Goal: Use online tool/utility: Utilize a website feature to perform a specific function

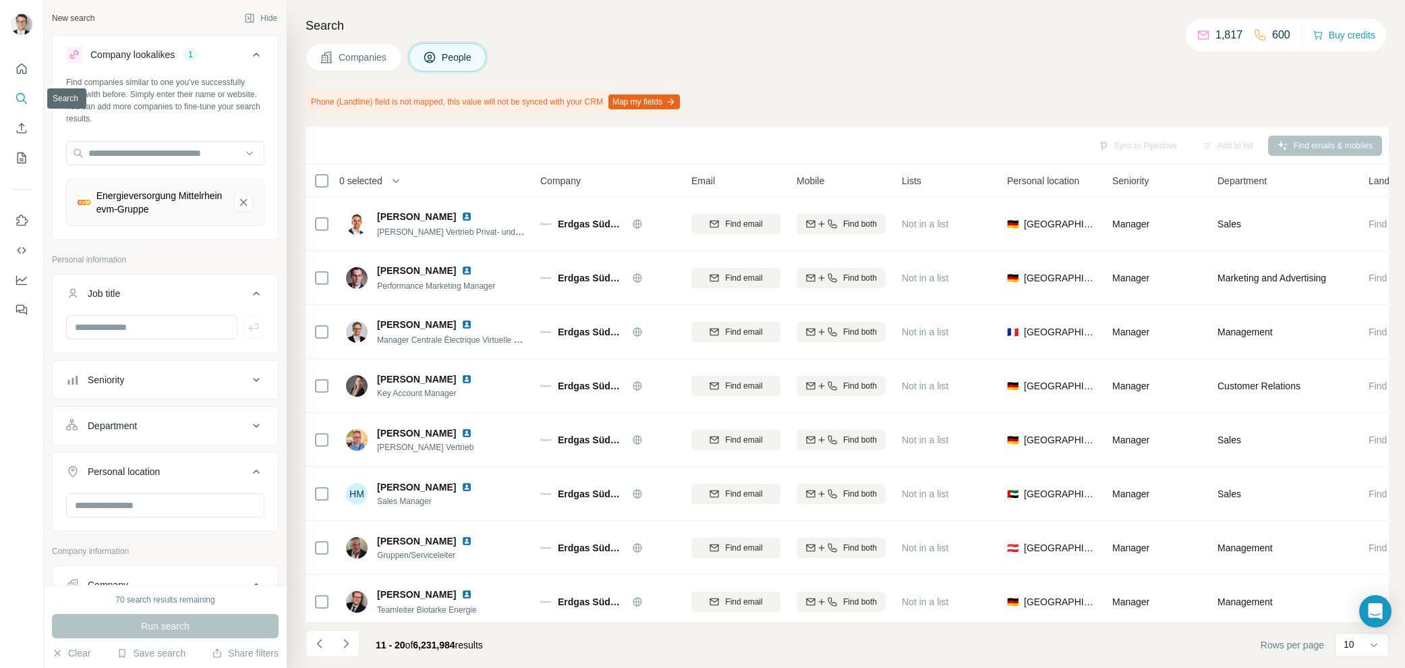
click at [17, 98] on icon "Search" at bounding box center [21, 98] width 13 height 13
click at [150, 156] on input "text" at bounding box center [165, 153] width 198 height 24
click at [115, 262] on p "Personal information" at bounding box center [165, 260] width 227 height 12
click at [351, 69] on button "Companies" at bounding box center [354, 57] width 96 height 28
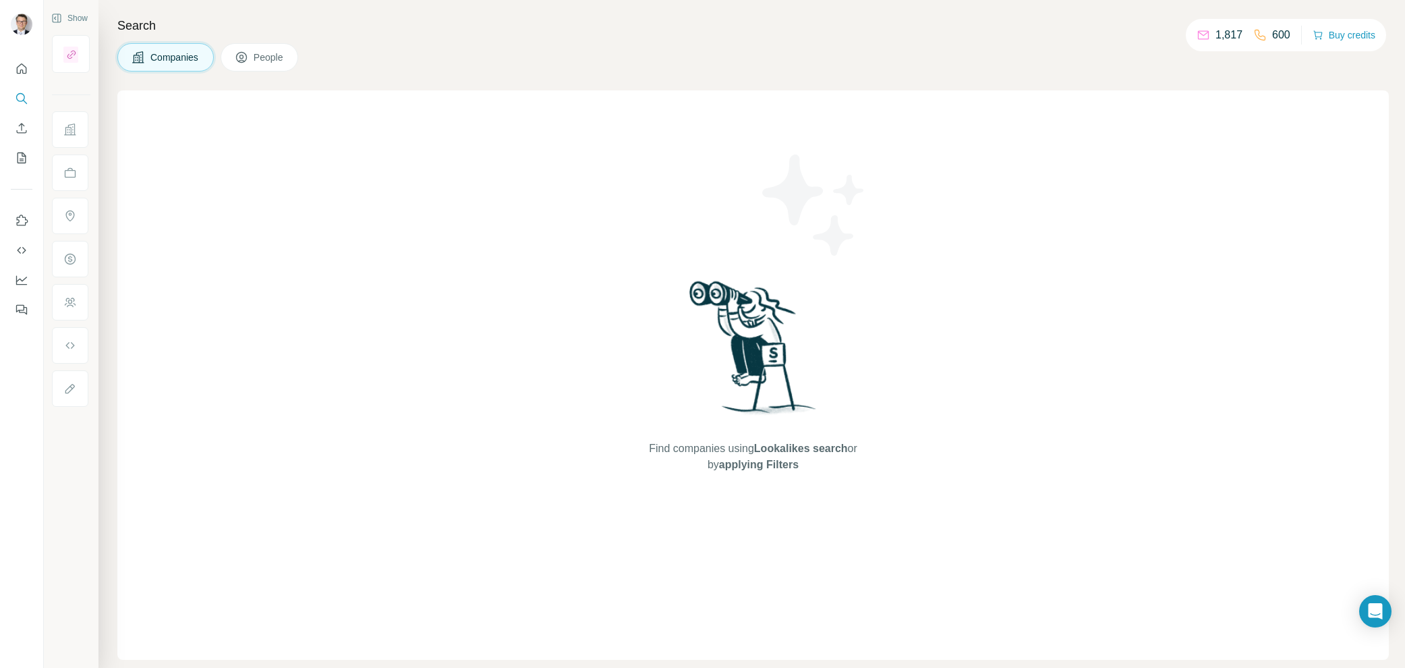
click at [245, 61] on icon at bounding box center [241, 58] width 7 height 7
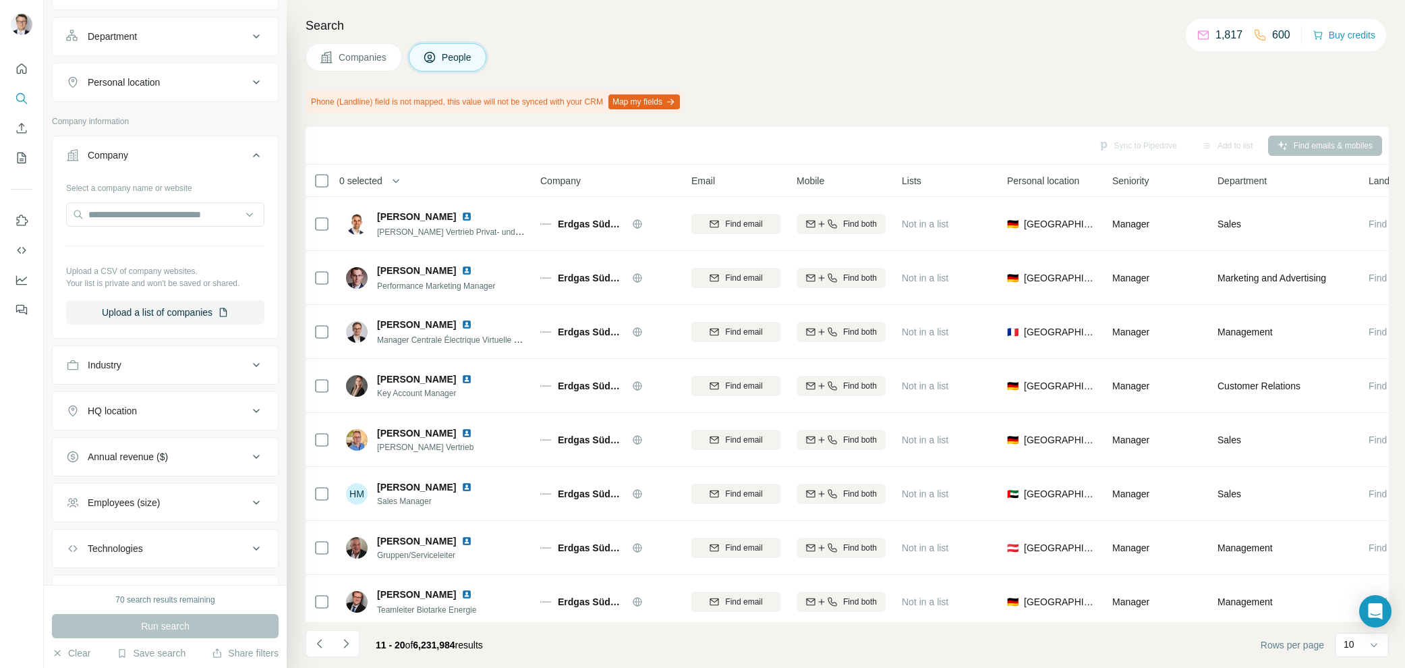
scroll to position [415, 0]
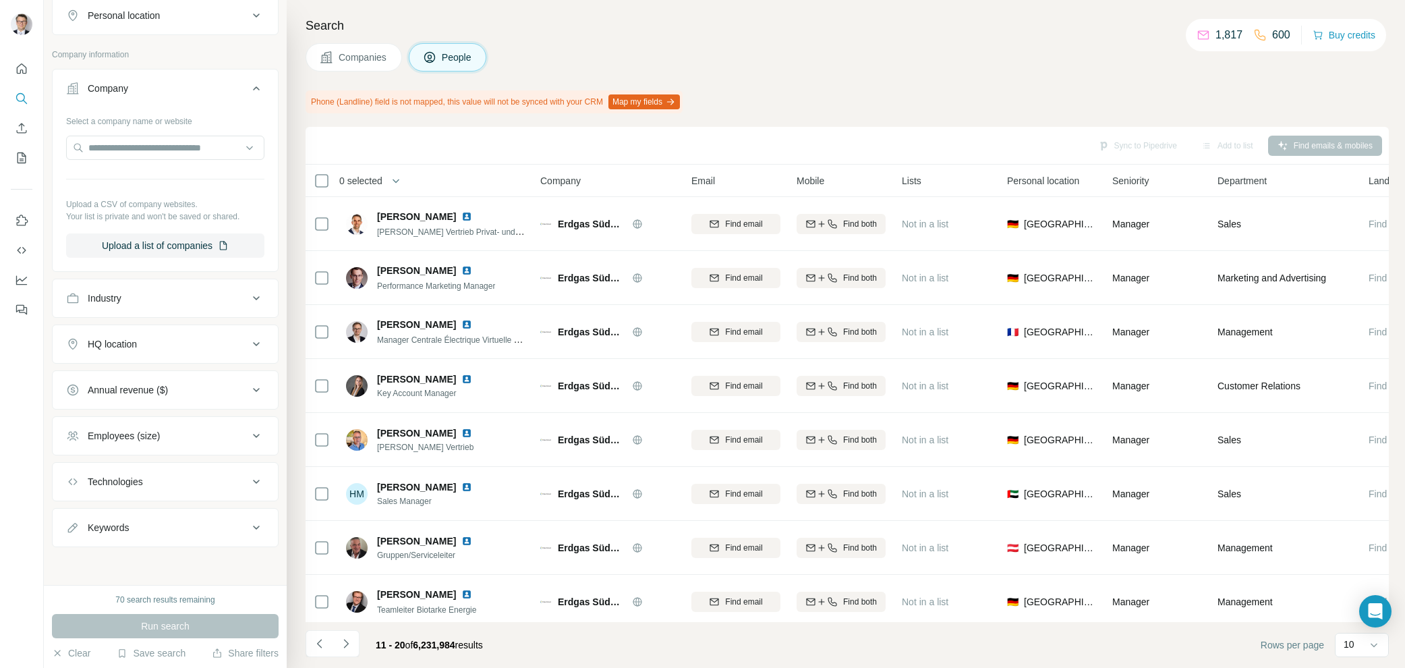
click at [200, 348] on div "HQ location" at bounding box center [157, 343] width 182 height 13
click at [167, 381] on input "text" at bounding box center [165, 378] width 198 height 24
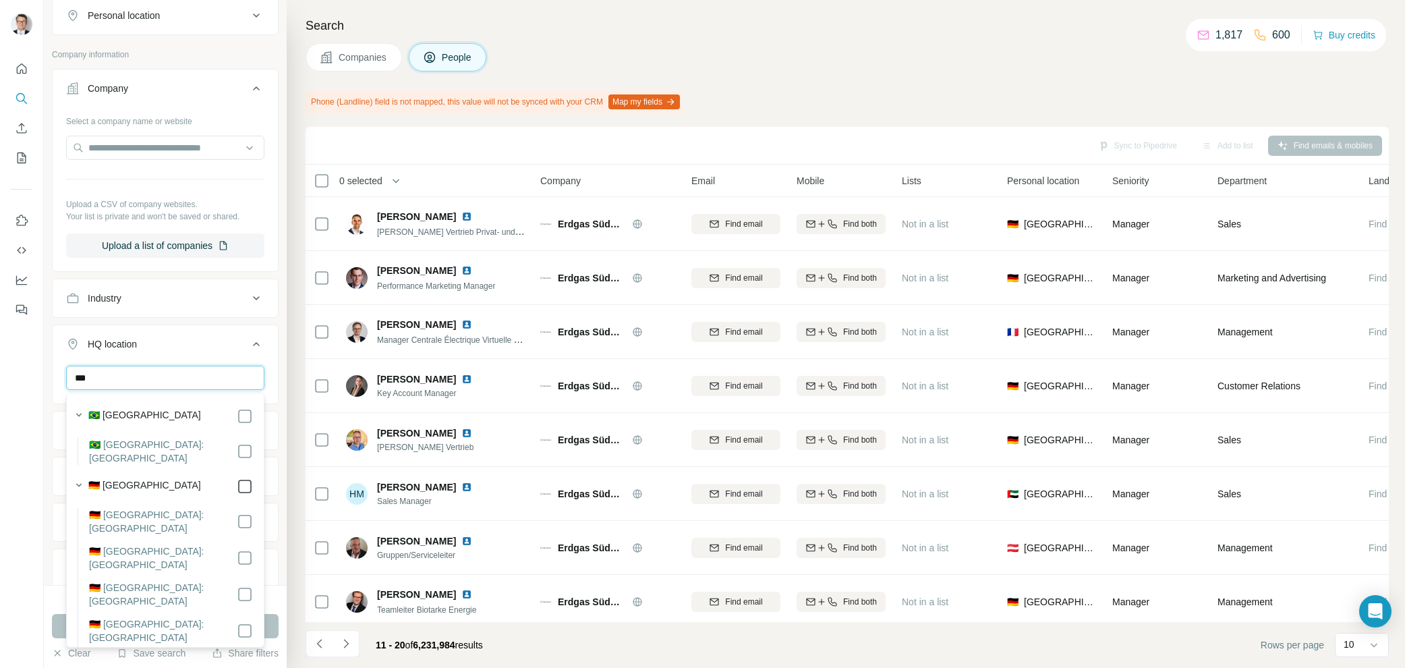
type input "***"
click at [185, 358] on button "HQ location 1" at bounding box center [165, 347] width 225 height 38
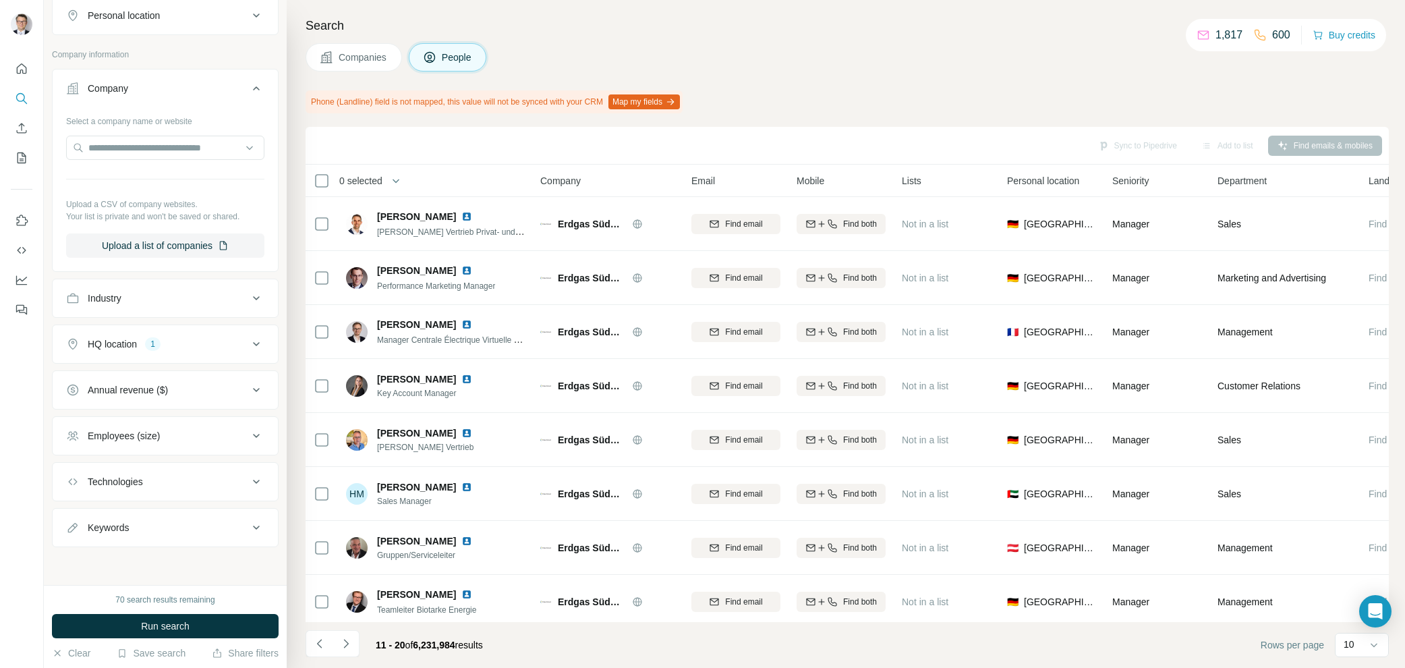
click at [131, 532] on div "Keywords" at bounding box center [157, 527] width 182 height 13
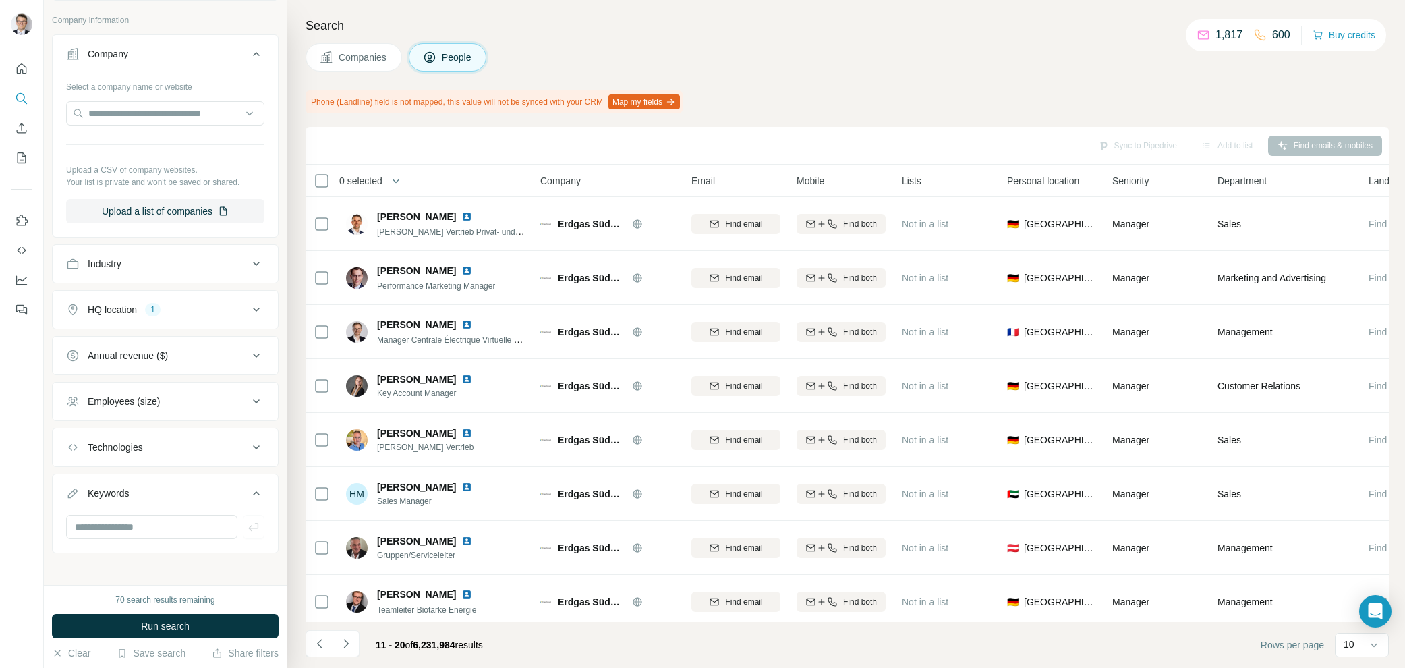
scroll to position [456, 0]
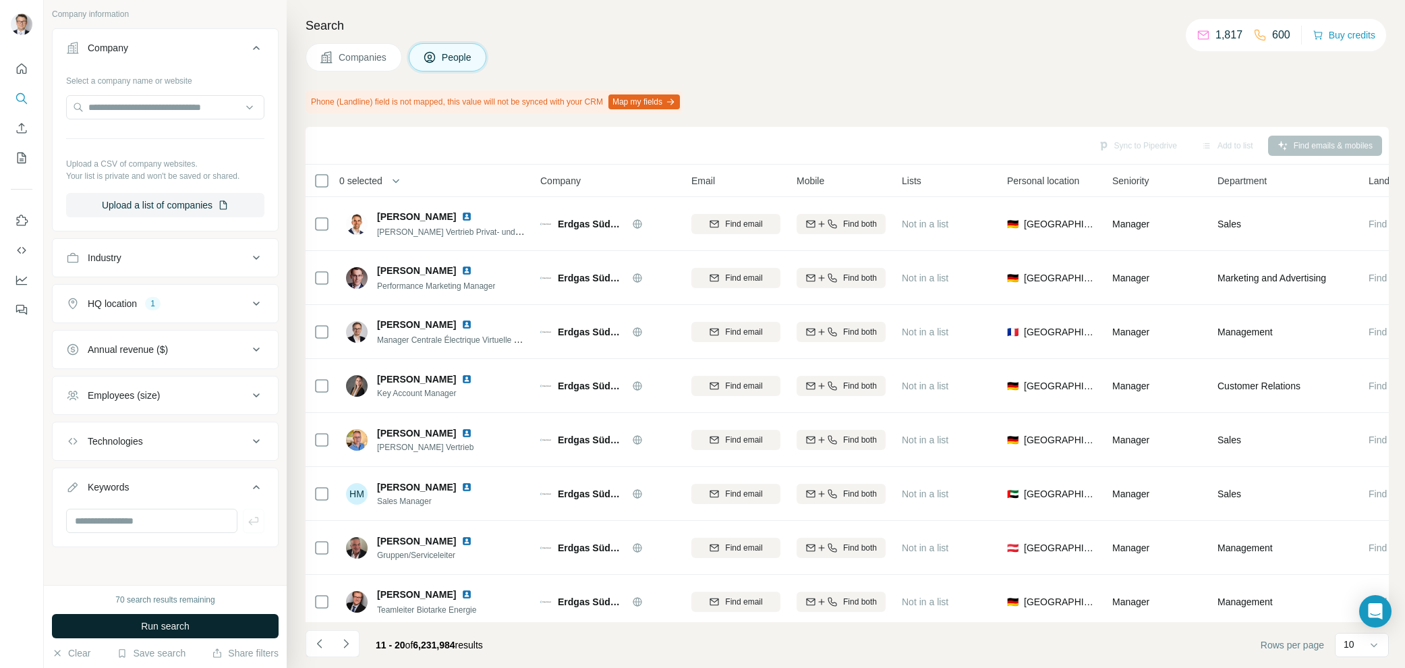
click at [158, 629] on span "Run search" at bounding box center [165, 625] width 49 height 13
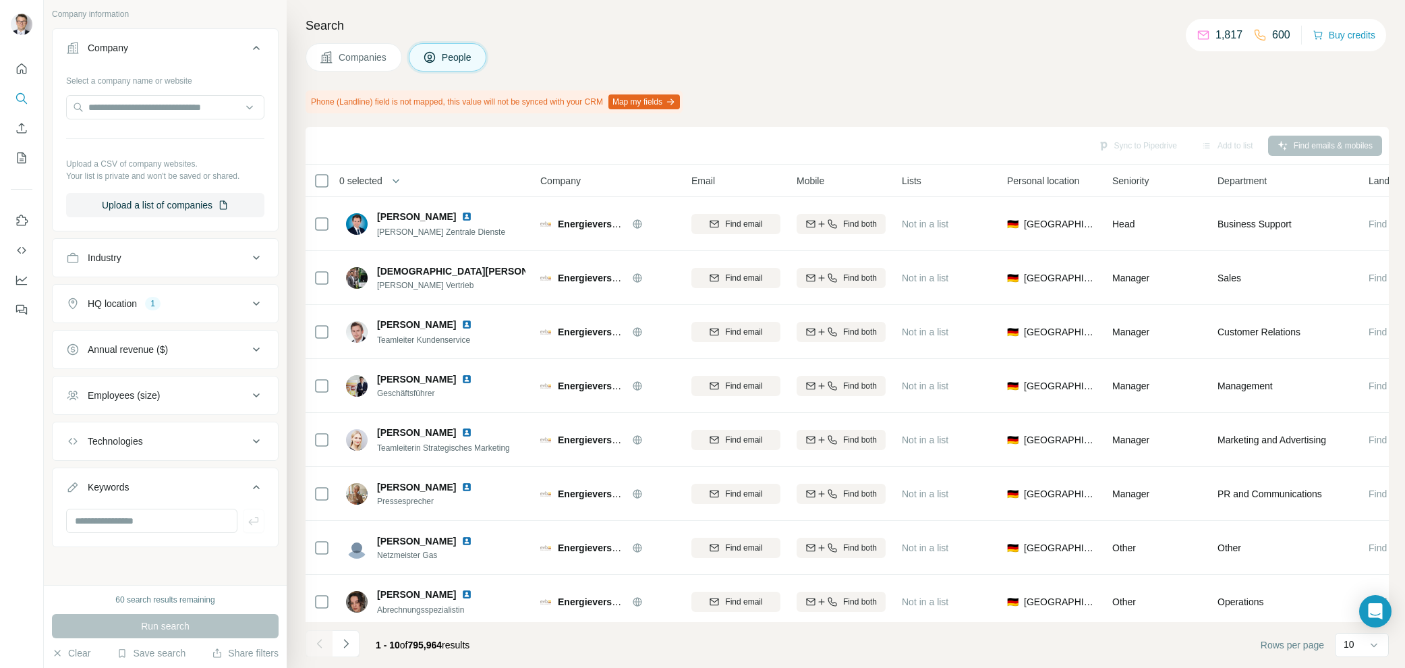
drag, startPoint x: 1224, startPoint y: 36, endPoint x: 1196, endPoint y: 34, distance: 27.7
click at [1224, 36] on p "1,817" at bounding box center [1228, 35] width 27 height 16
click at [1198, 34] on icon at bounding box center [1203, 33] width 11 height 5
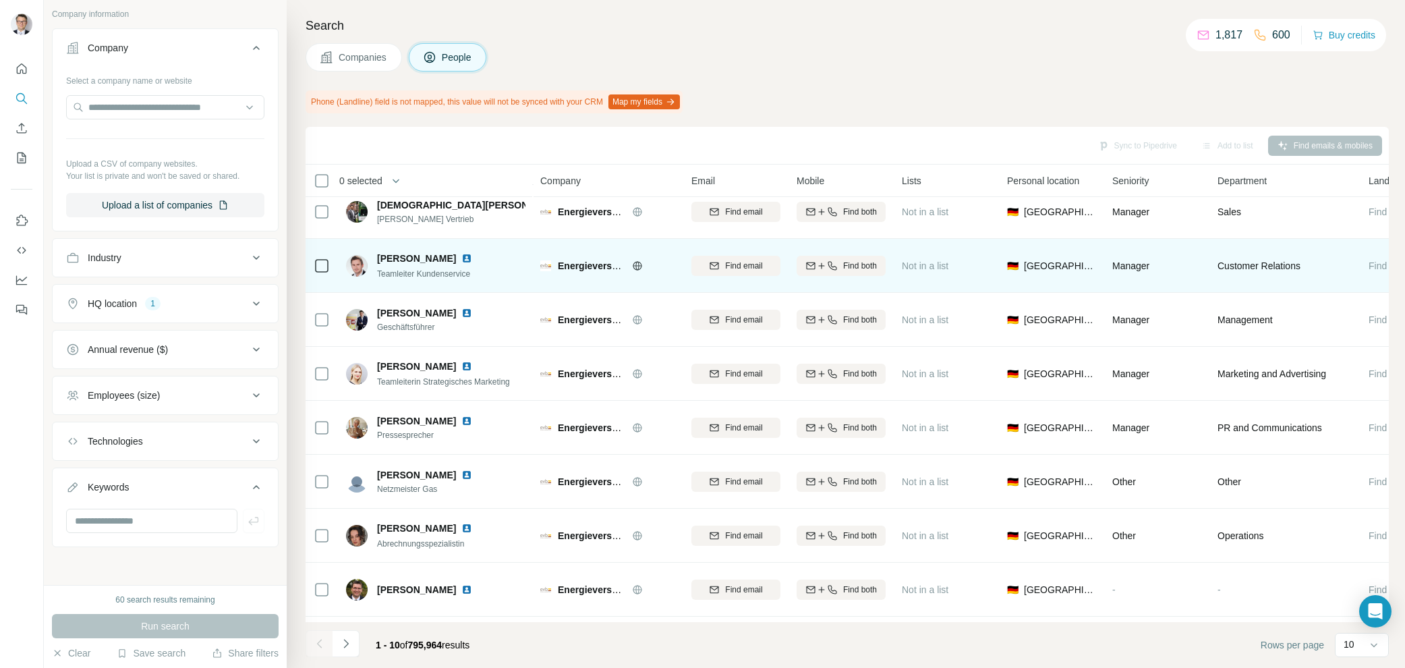
scroll to position [115, 0]
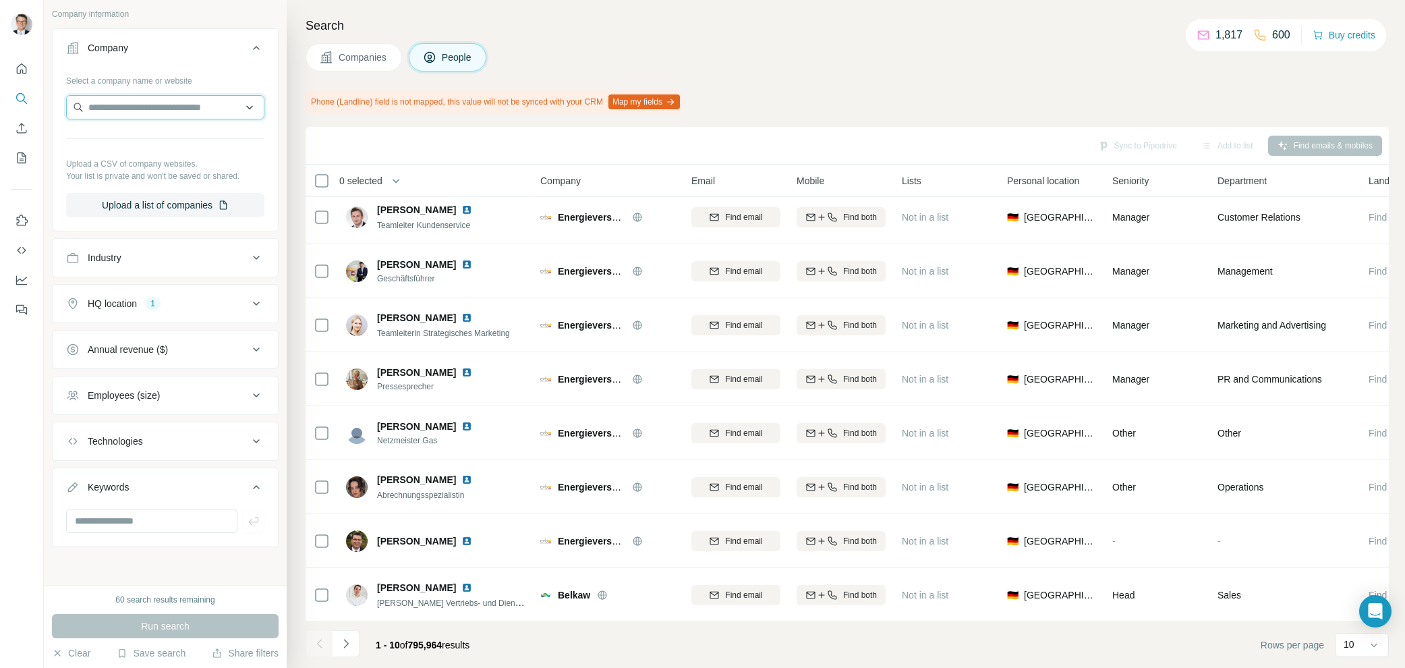
click at [132, 97] on input "text" at bounding box center [165, 107] width 198 height 24
type input "**********"
click at [26, 70] on icon "Quick start" at bounding box center [22, 68] width 10 height 10
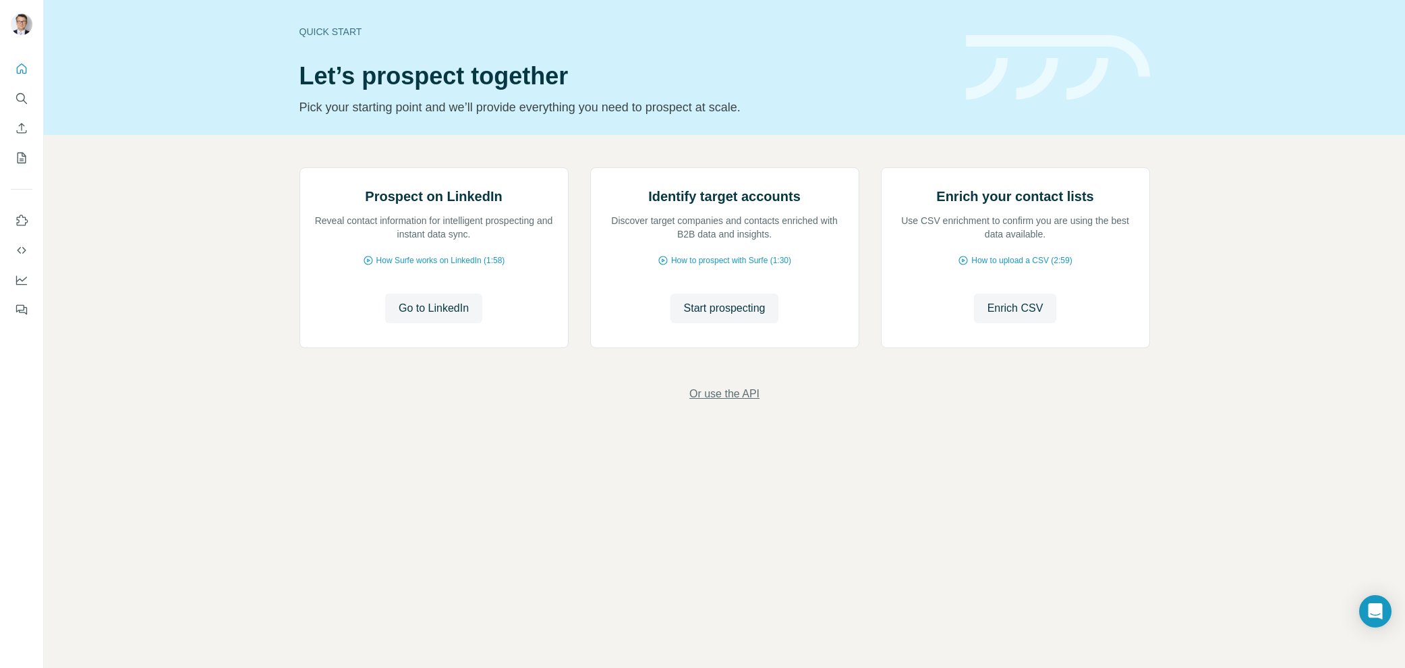
click at [738, 402] on span "Or use the API" at bounding box center [724, 394] width 70 height 16
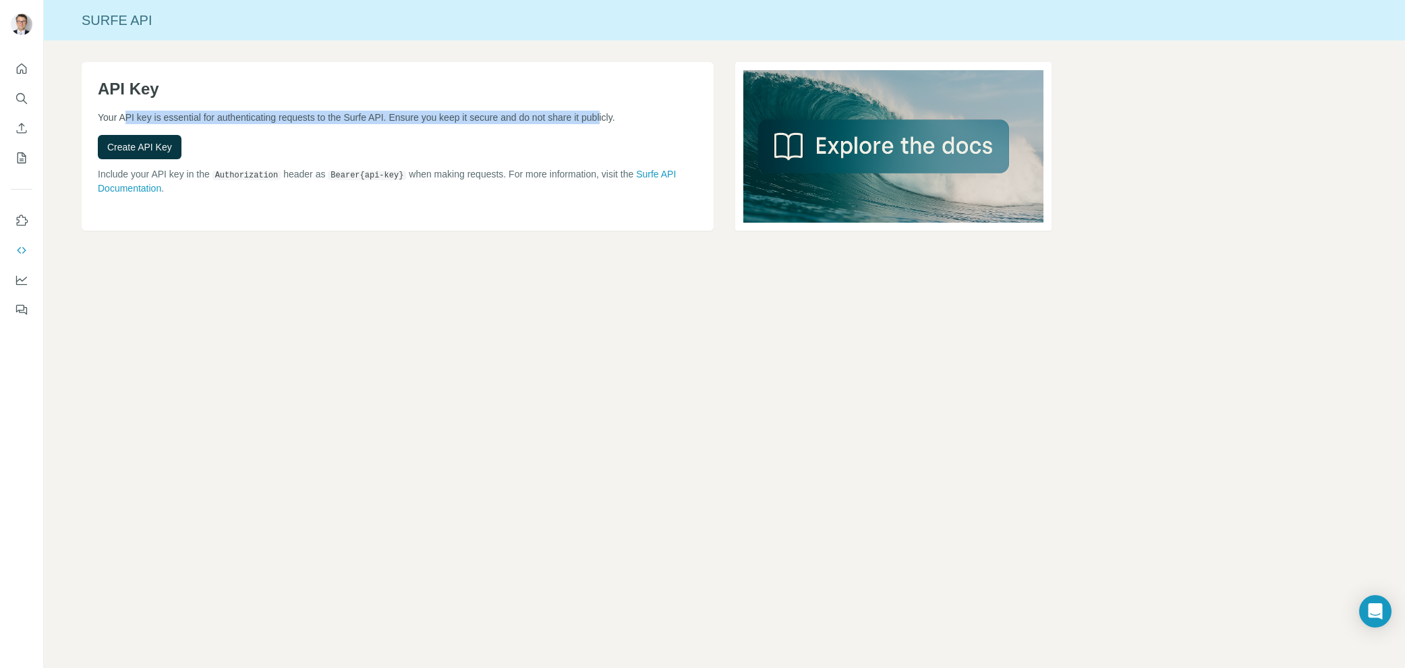
drag, startPoint x: 145, startPoint y: 117, endPoint x: 631, endPoint y: 111, distance: 485.7
click at [631, 111] on p "Your API key is essential for authenticating requests to the Surfe API. Ensure …" at bounding box center [398, 117] width 600 height 13
click at [582, 137] on div "Create API Key" at bounding box center [398, 147] width 600 height 24
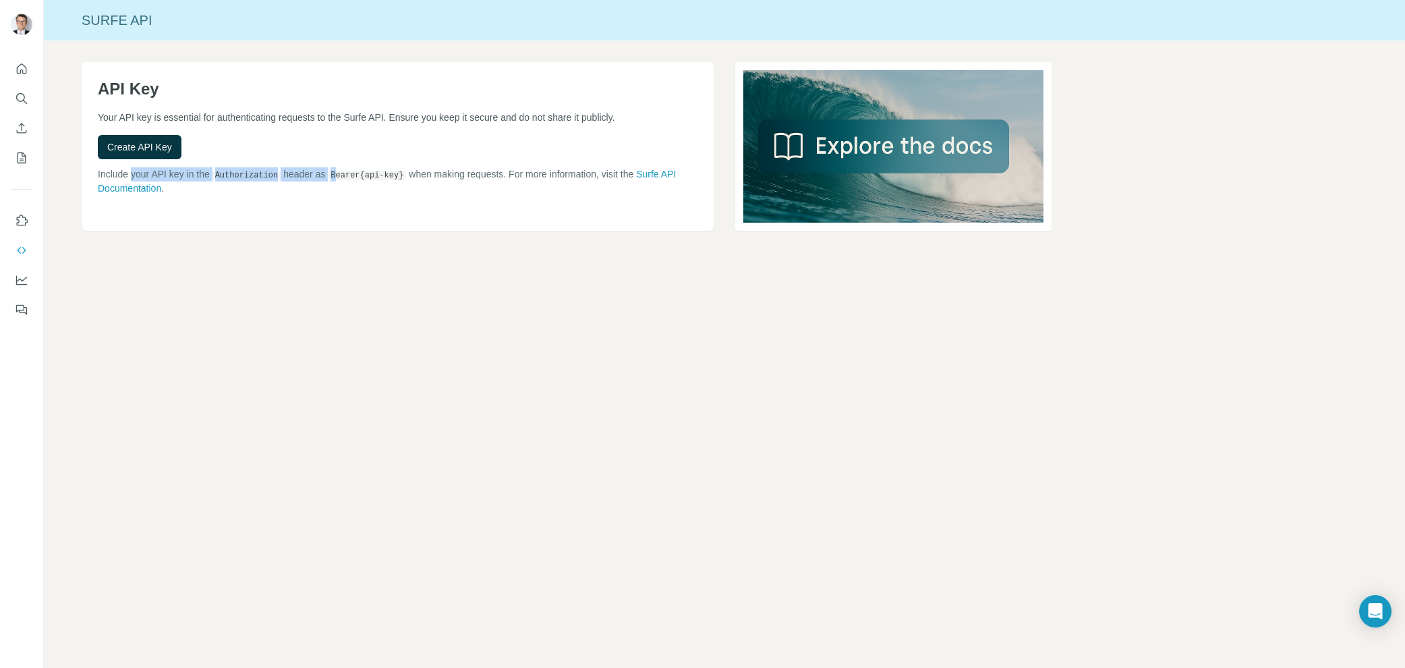
drag, startPoint x: 136, startPoint y: 174, endPoint x: 344, endPoint y: 177, distance: 208.4
click at [344, 177] on p "Include your API key in the Authorization header as Bearer {api-key} when makin…" at bounding box center [398, 181] width 600 height 28
click at [391, 188] on p "Include your API key in the Authorization header as Bearer {api-key} when makin…" at bounding box center [398, 181] width 600 height 28
